Goal: Register for event/course

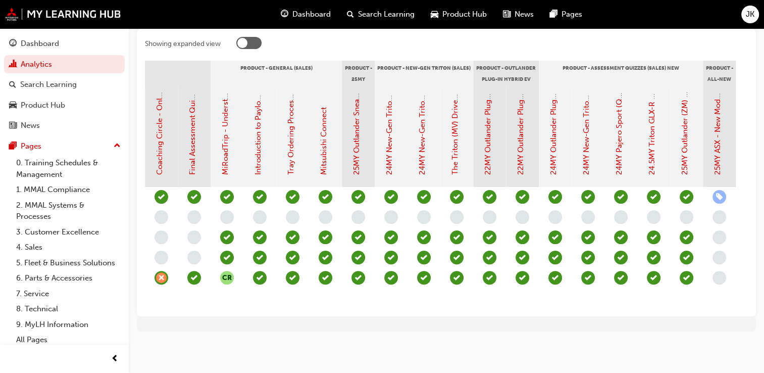
scroll to position [0, 1236]
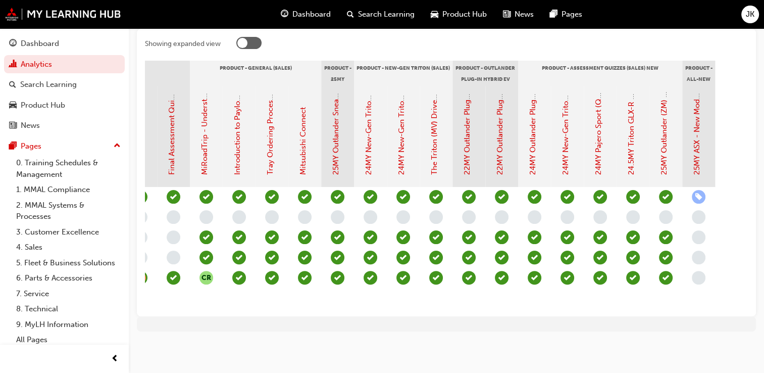
click at [699, 232] on span "learningRecordVerb_NONE-icon" at bounding box center [699, 237] width 14 height 14
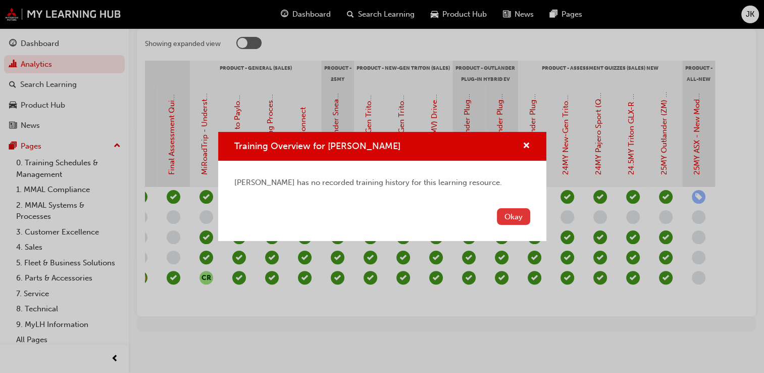
click at [512, 217] on button "Okay" at bounding box center [513, 216] width 33 height 17
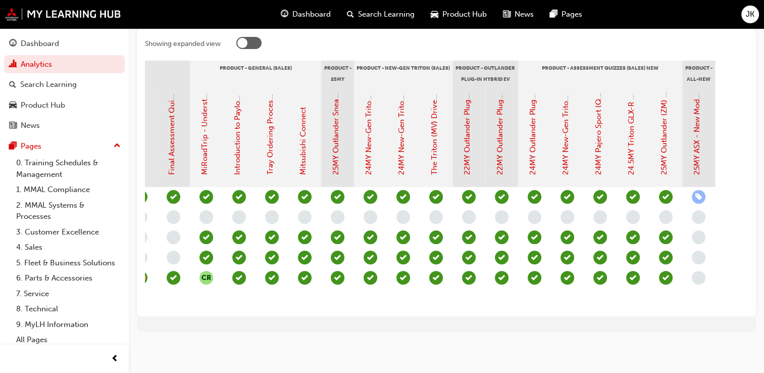
click at [313, 14] on span "Dashboard" at bounding box center [311, 15] width 38 height 12
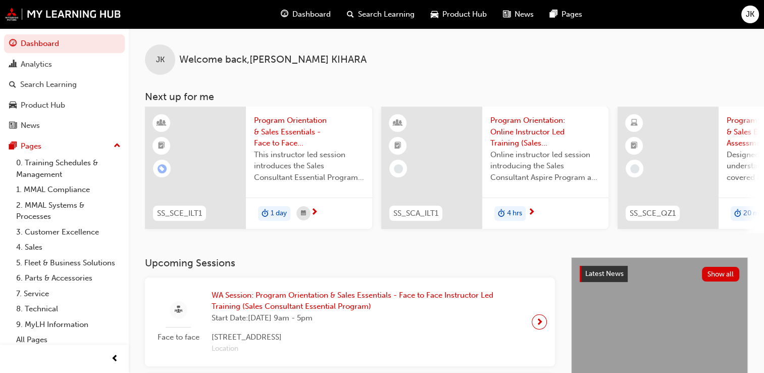
click at [310, 14] on span "Dashboard" at bounding box center [311, 15] width 38 height 12
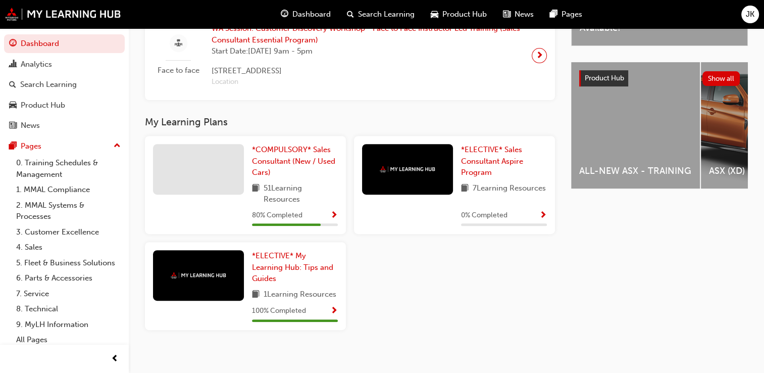
scroll to position [384, 0]
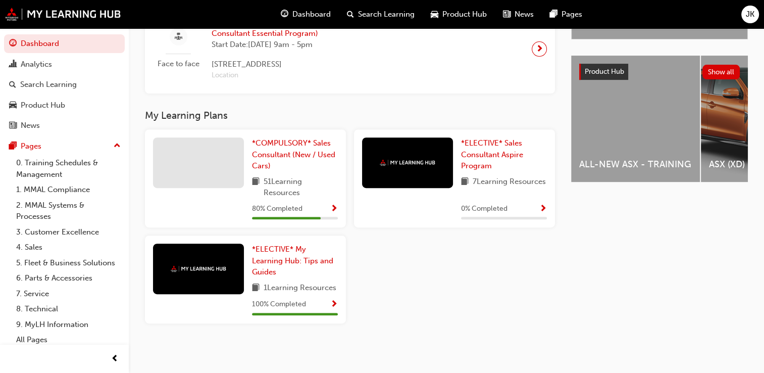
click at [335, 205] on span "Show Progress" at bounding box center [334, 209] width 8 height 9
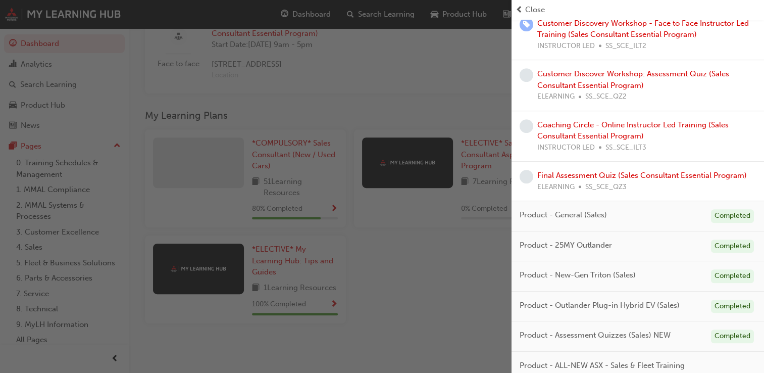
scroll to position [607, 0]
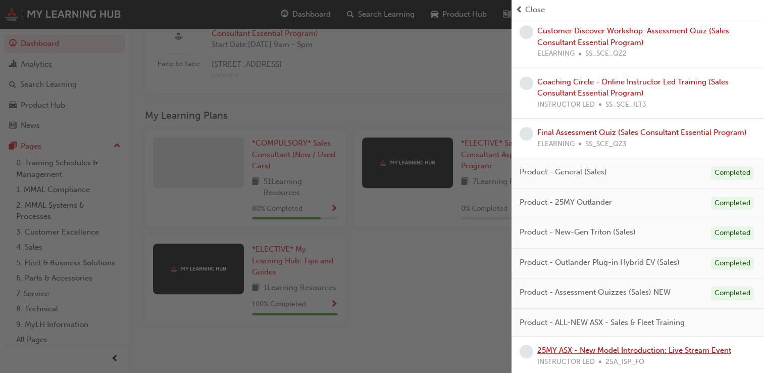
click at [656, 350] on link "25MY ASX - New Model Introduction: Live Stream Event" at bounding box center [634, 350] width 194 height 9
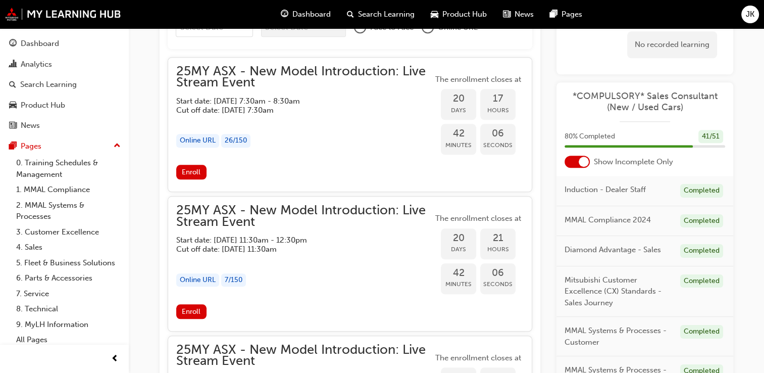
scroll to position [990, 0]
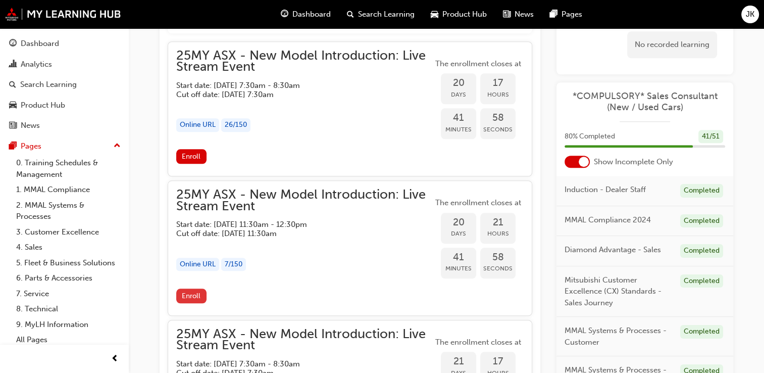
click at [191, 296] on span "Enroll" at bounding box center [191, 295] width 19 height 9
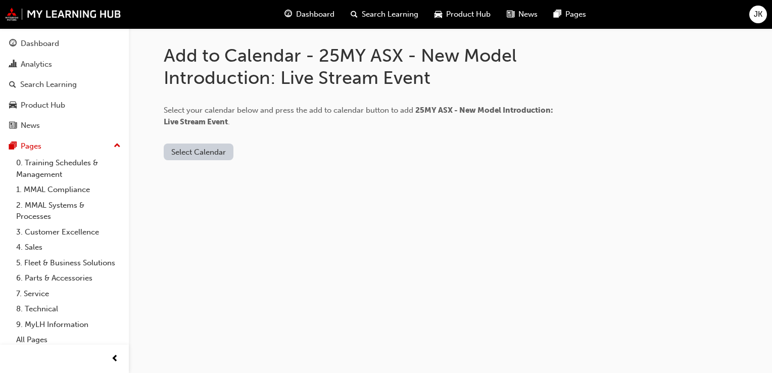
click at [204, 151] on button "Select Calendar" at bounding box center [199, 151] width 70 height 17
click at [141, 175] on div "Add to Calendar - 25MY ASX - New Model Introduction: Live Stream Event Select y…" at bounding box center [386, 186] width 772 height 373
click at [327, 15] on span "Dashboard" at bounding box center [315, 15] width 38 height 12
